Goal: Task Accomplishment & Management: Manage account settings

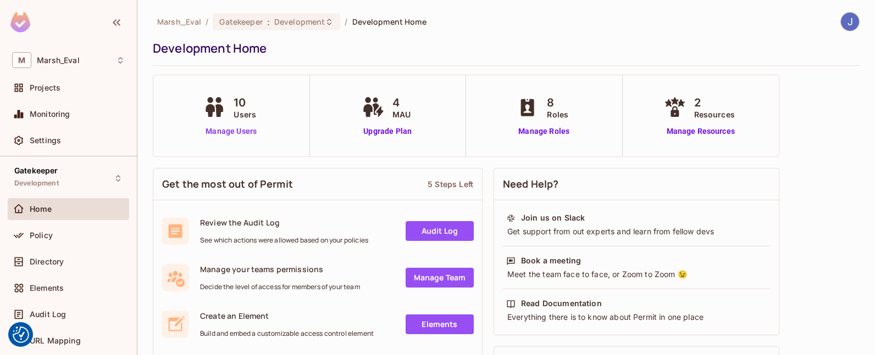
click at [240, 131] on link "Manage Users" at bounding box center [231, 132] width 61 height 12
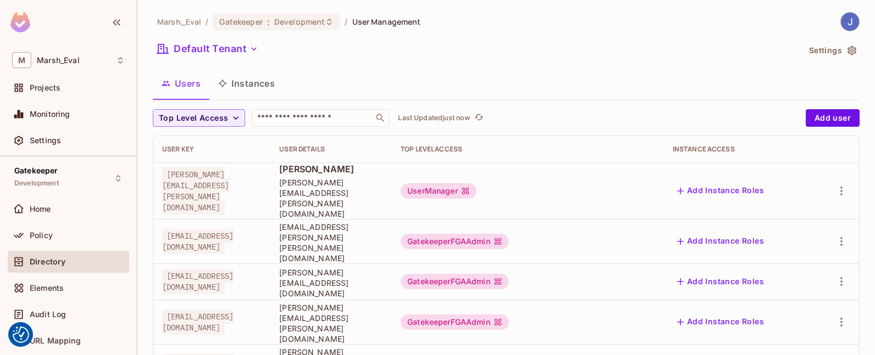
click at [60, 154] on div "Settings" at bounding box center [68, 143] width 121 height 26
click at [54, 144] on span "Settings" at bounding box center [45, 140] width 31 height 9
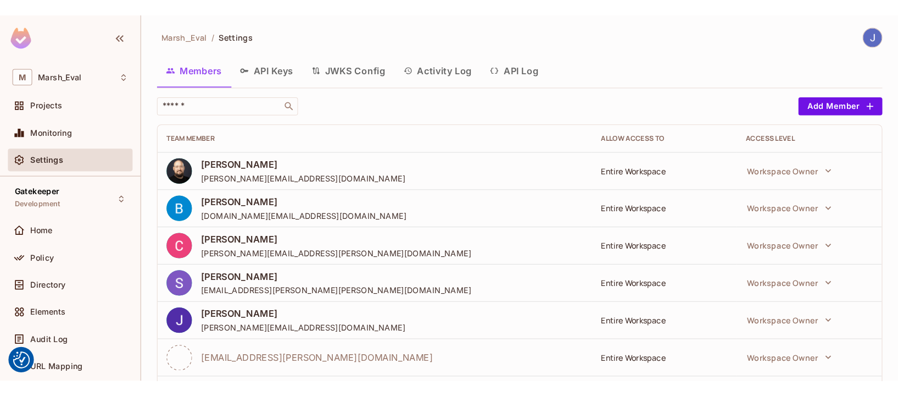
scroll to position [129, 0]
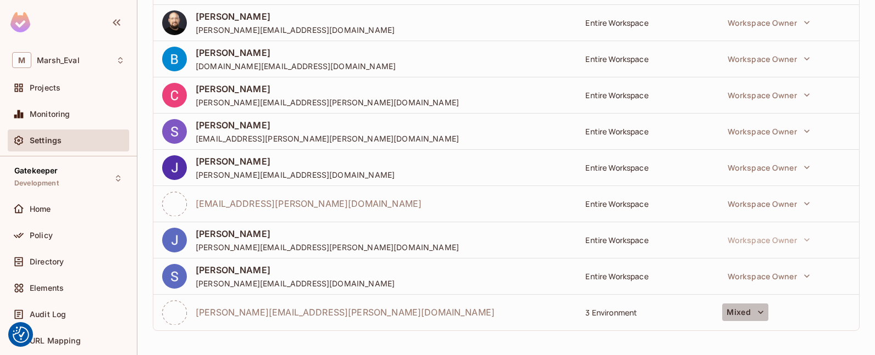
click at [745, 309] on button "Mixed" at bounding box center [745, 313] width 46 height 18
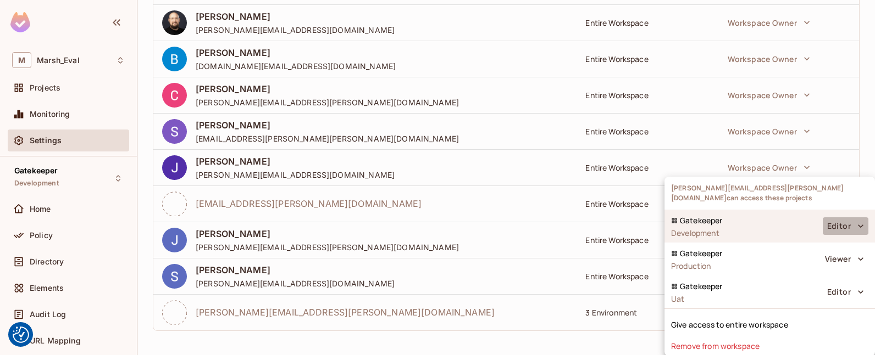
click at [831, 218] on button "Editor" at bounding box center [845, 227] width 46 height 18
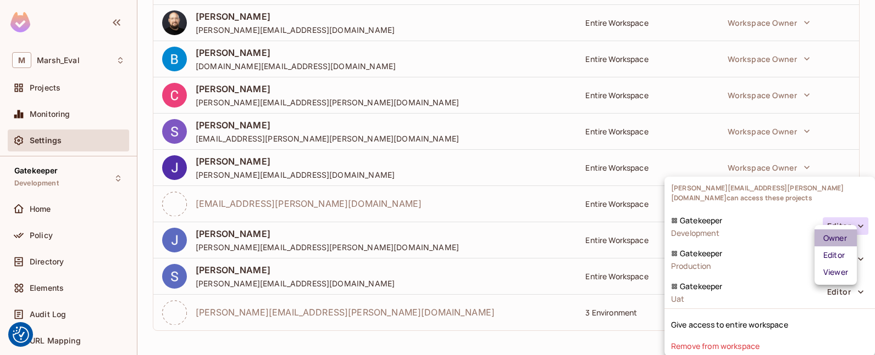
click at [831, 242] on div "Owner" at bounding box center [835, 238] width 24 height 10
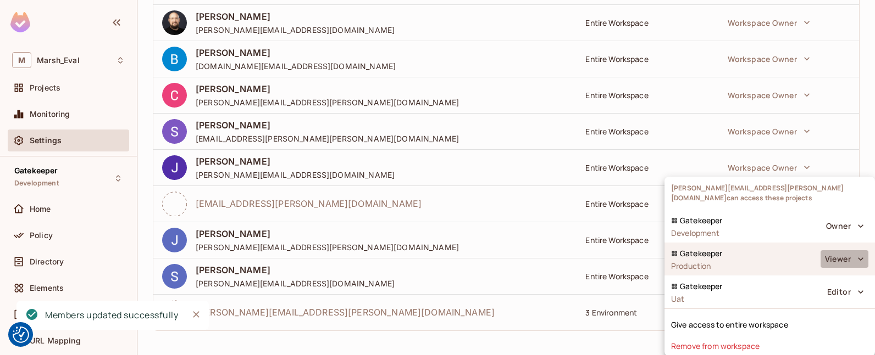
click at [833, 251] on button "Viewer" at bounding box center [844, 260] width 48 height 18
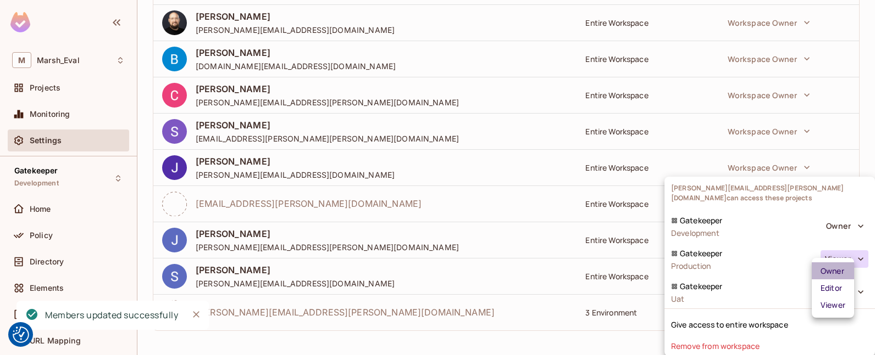
click at [825, 271] on div "Owner" at bounding box center [832, 271] width 24 height 10
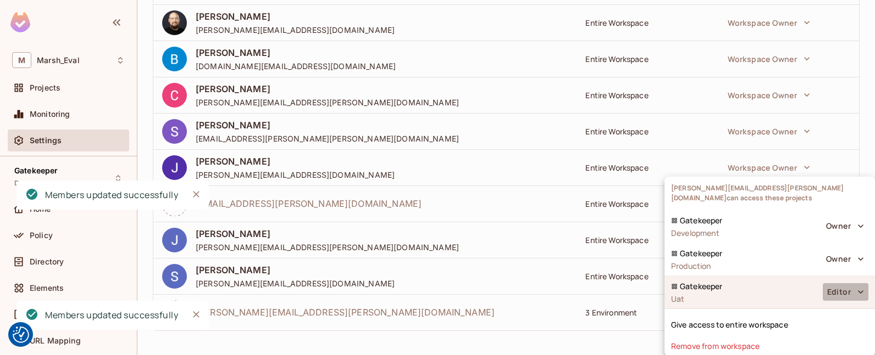
click at [827, 283] on button "Editor" at bounding box center [845, 292] width 46 height 18
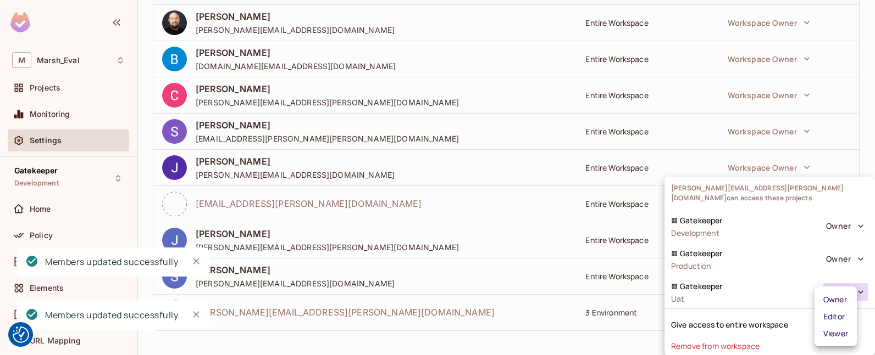
click at [822, 293] on li "Owner" at bounding box center [835, 299] width 42 height 17
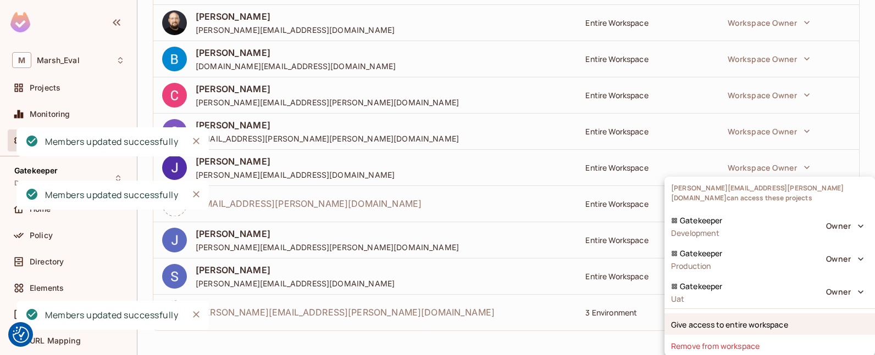
click at [785, 314] on div "Give access to entire workspace" at bounding box center [769, 324] width 210 height 21
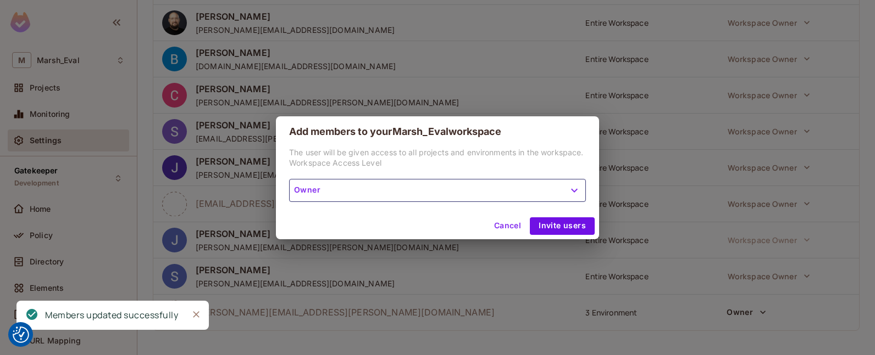
click at [512, 231] on button "Cancel" at bounding box center [507, 227] width 36 height 18
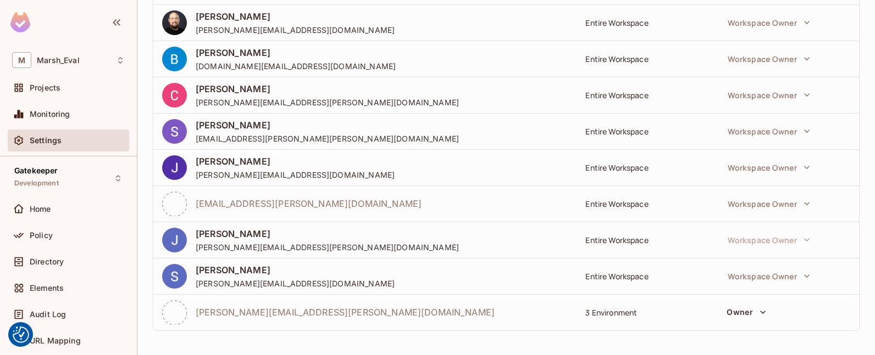
click at [732, 314] on button "Owner" at bounding box center [746, 313] width 48 height 18
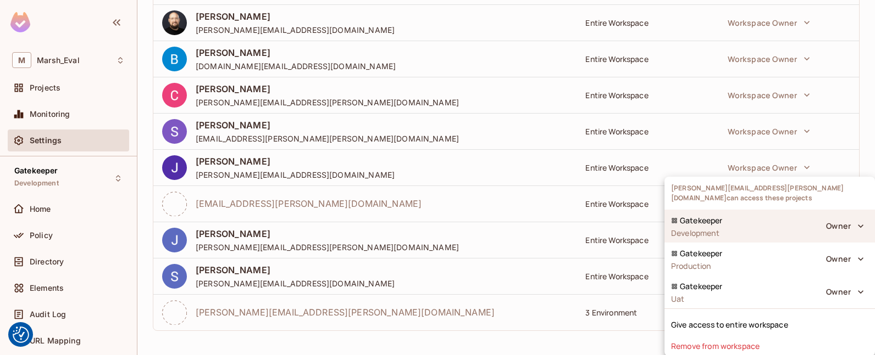
click at [822, 218] on button "Owner" at bounding box center [844, 227] width 47 height 18
click at [822, 218] on div at bounding box center [437, 177] width 875 height 355
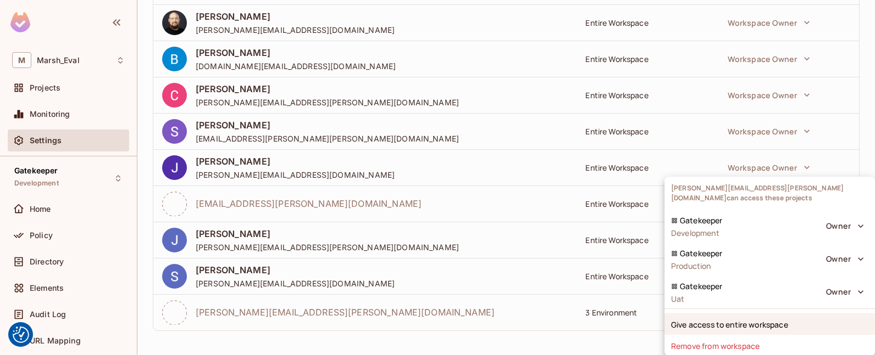
click at [687, 319] on div "Give access to entire workspace" at bounding box center [769, 324] width 210 height 21
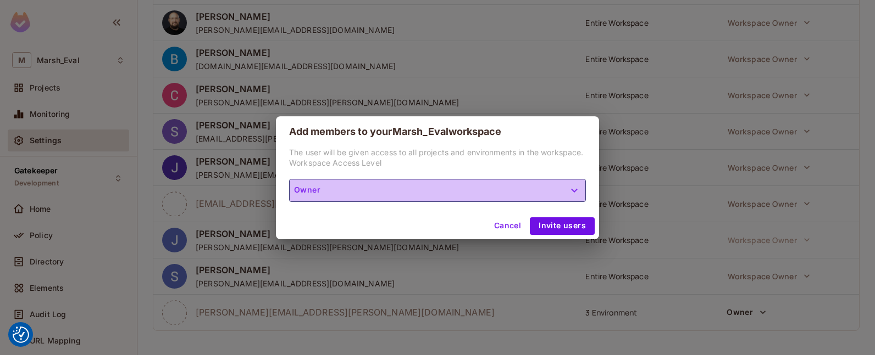
click at [457, 193] on button "Owner" at bounding box center [437, 190] width 297 height 23
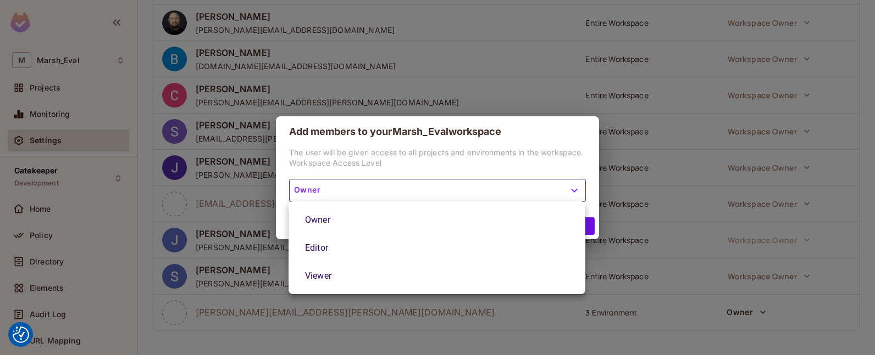
click at [448, 216] on li "Owner" at bounding box center [436, 220] width 297 height 28
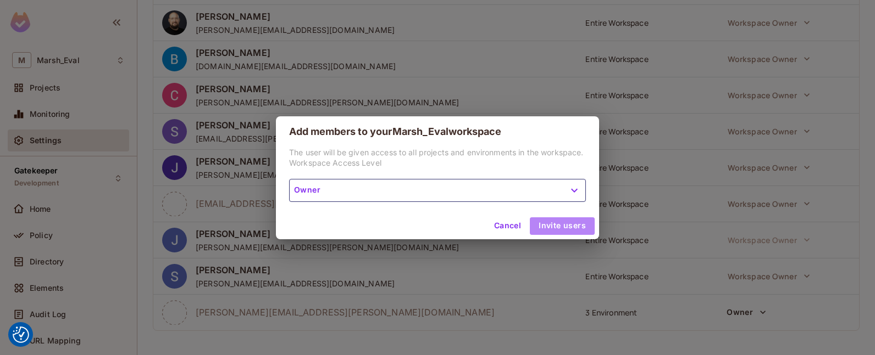
click at [566, 228] on button "Invite users" at bounding box center [562, 227] width 65 height 18
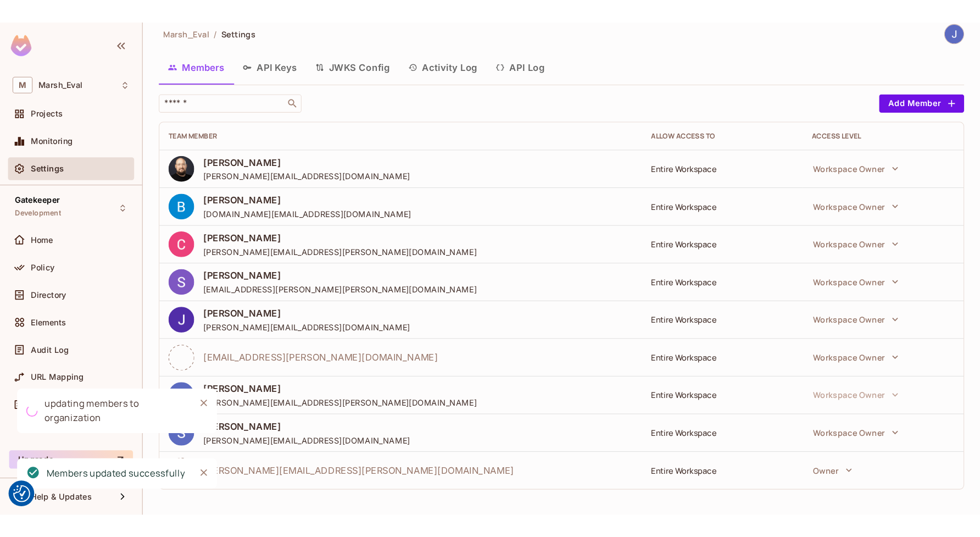
scroll to position [0, 0]
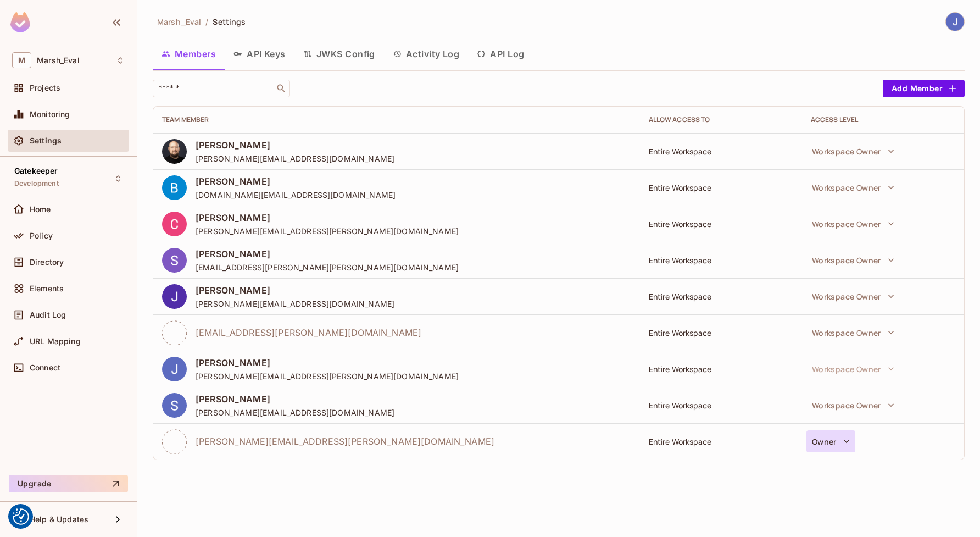
click at [821, 446] on button "Owner" at bounding box center [830, 441] width 49 height 22
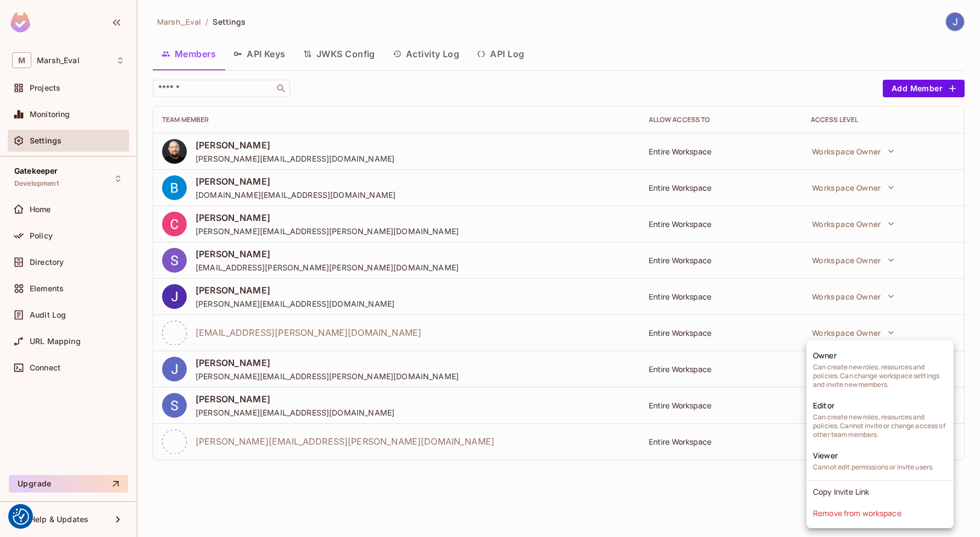
click at [783, 483] on div at bounding box center [490, 268] width 980 height 537
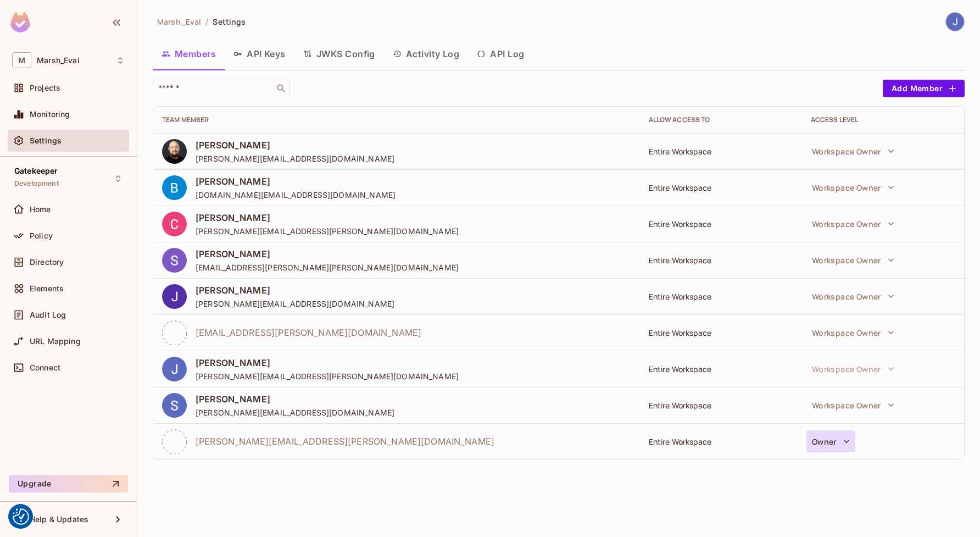
click at [827, 443] on button "Owner" at bounding box center [830, 441] width 49 height 22
